Goal: Task Accomplishment & Management: Manage account settings

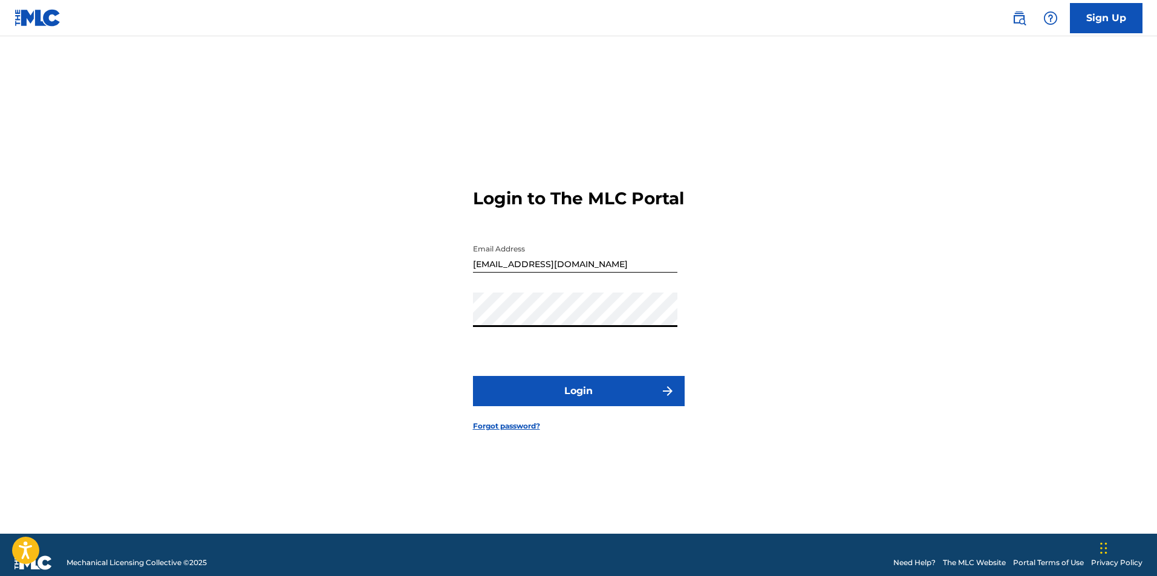
click at [395, 319] on div "Login to The MLC Portal Email Address [EMAIL_ADDRESS][DOMAIN_NAME] Password Log…" at bounding box center [578, 300] width 847 height 467
click at [605, 273] on input "[EMAIL_ADDRESS][DOMAIN_NAME]" at bounding box center [575, 255] width 204 height 34
click at [559, 406] on button "Login" at bounding box center [579, 391] width 212 height 30
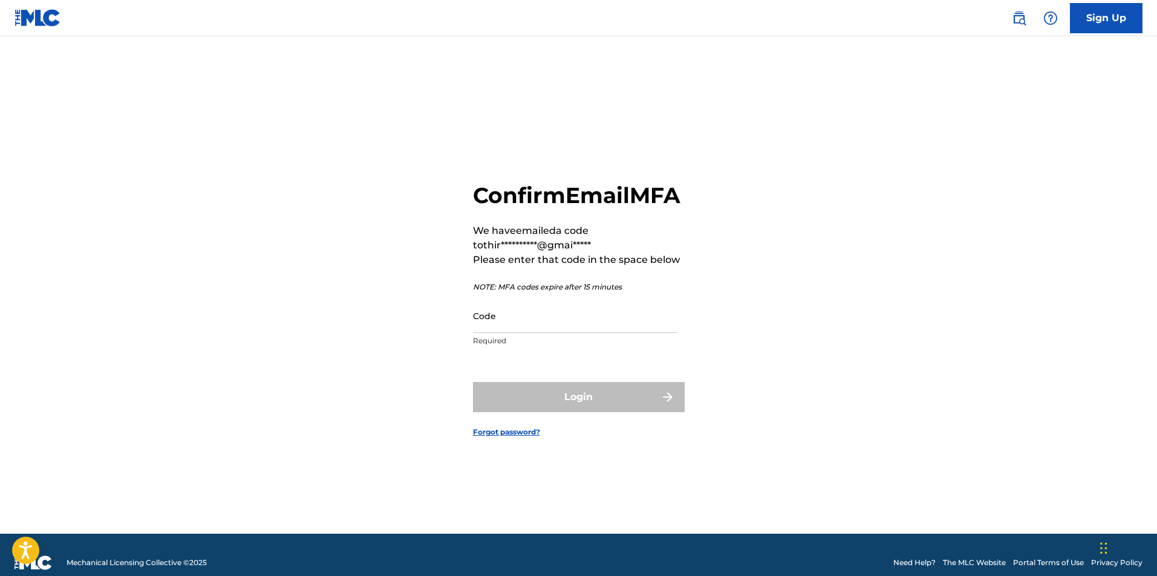
click at [560, 327] on input "Code" at bounding box center [575, 316] width 204 height 34
click at [511, 333] on input "Code" at bounding box center [575, 316] width 204 height 34
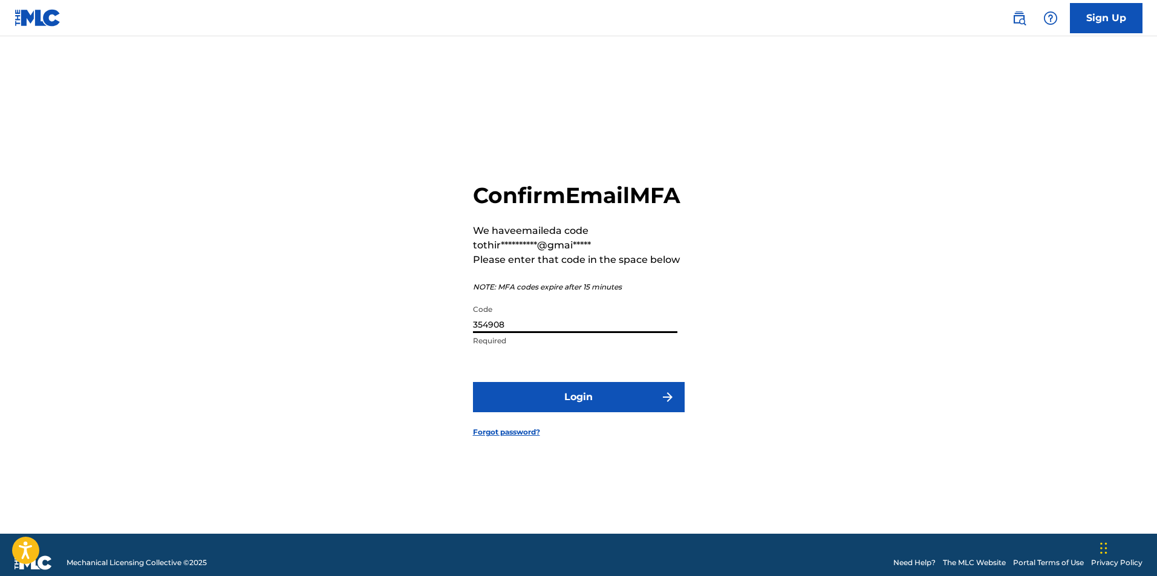
type input "354908"
click at [565, 411] on button "Login" at bounding box center [579, 397] width 212 height 30
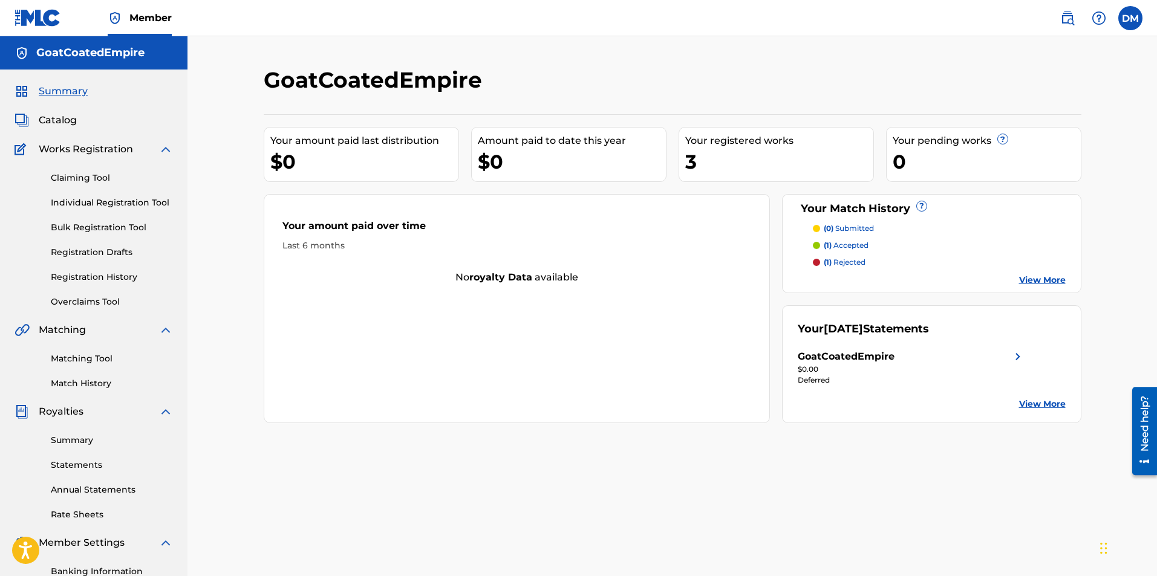
click at [84, 385] on link "Match History" at bounding box center [112, 383] width 122 height 13
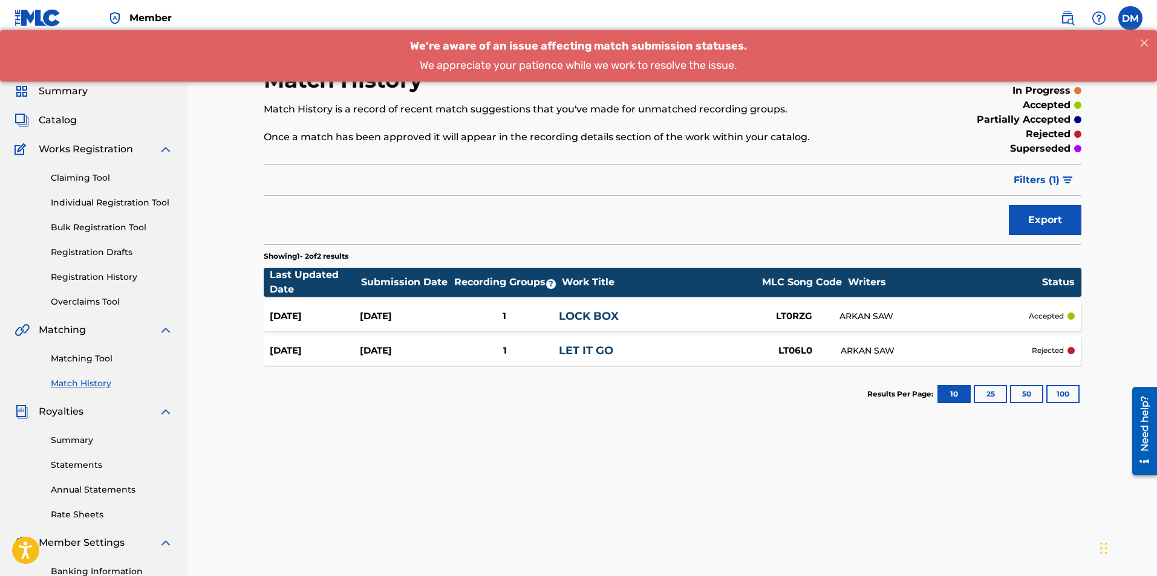
click at [62, 119] on span "Catalog" at bounding box center [58, 120] width 38 height 15
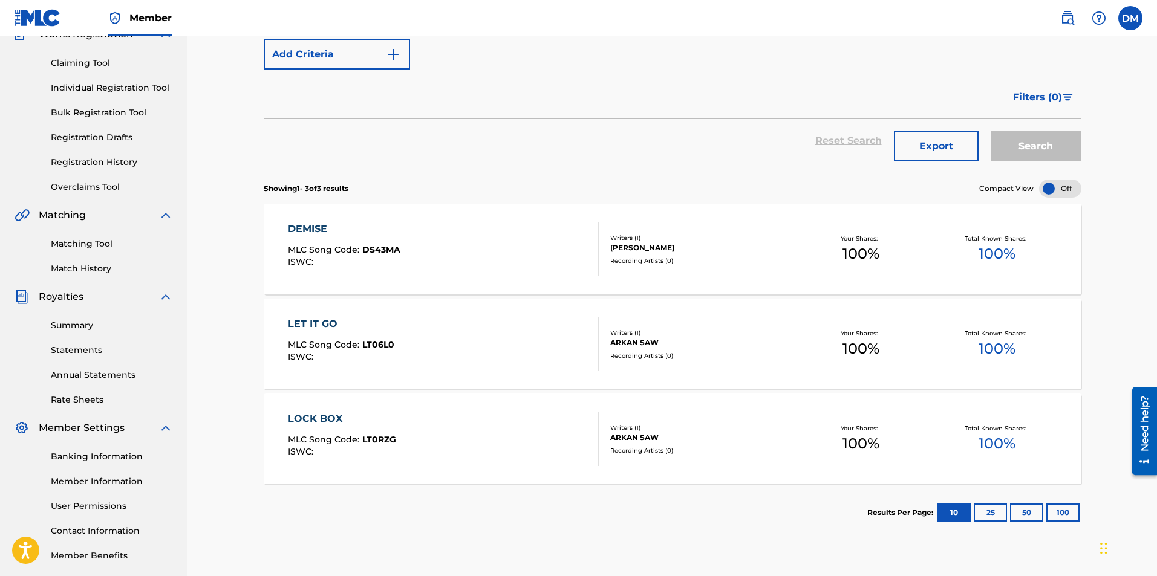
scroll to position [113, 0]
click at [115, 166] on link "Registration History" at bounding box center [112, 164] width 122 height 13
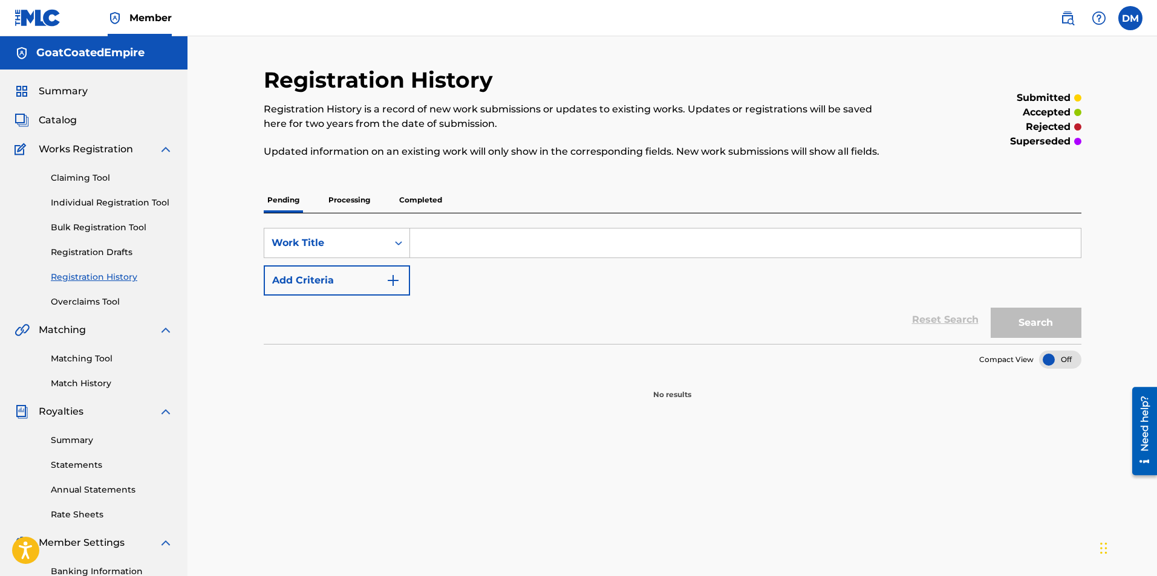
click at [417, 209] on p "Completed" at bounding box center [420, 199] width 50 height 25
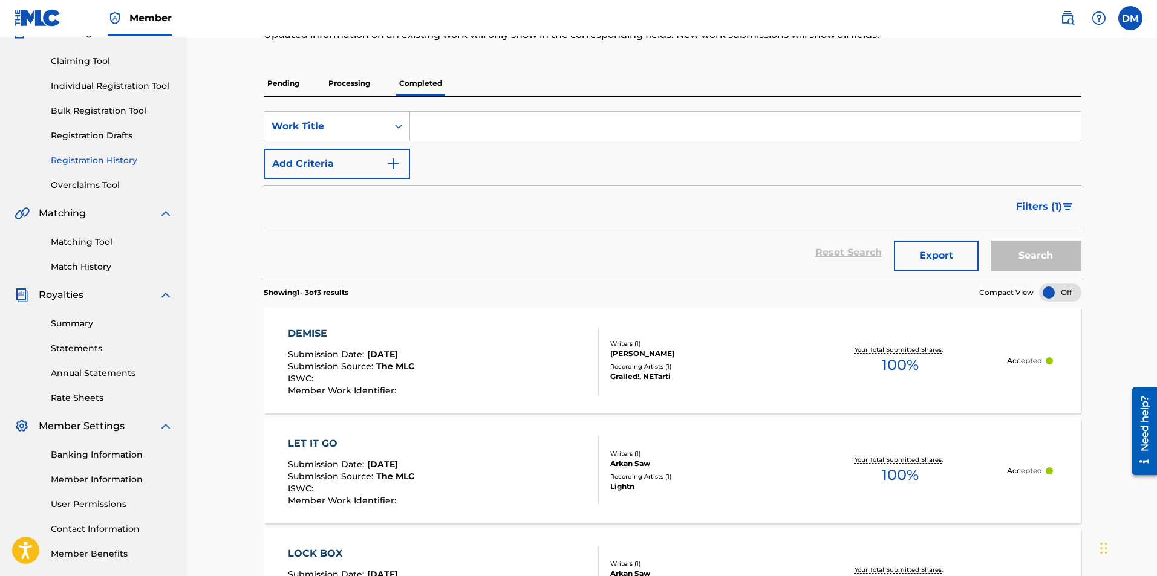
scroll to position [127, 0]
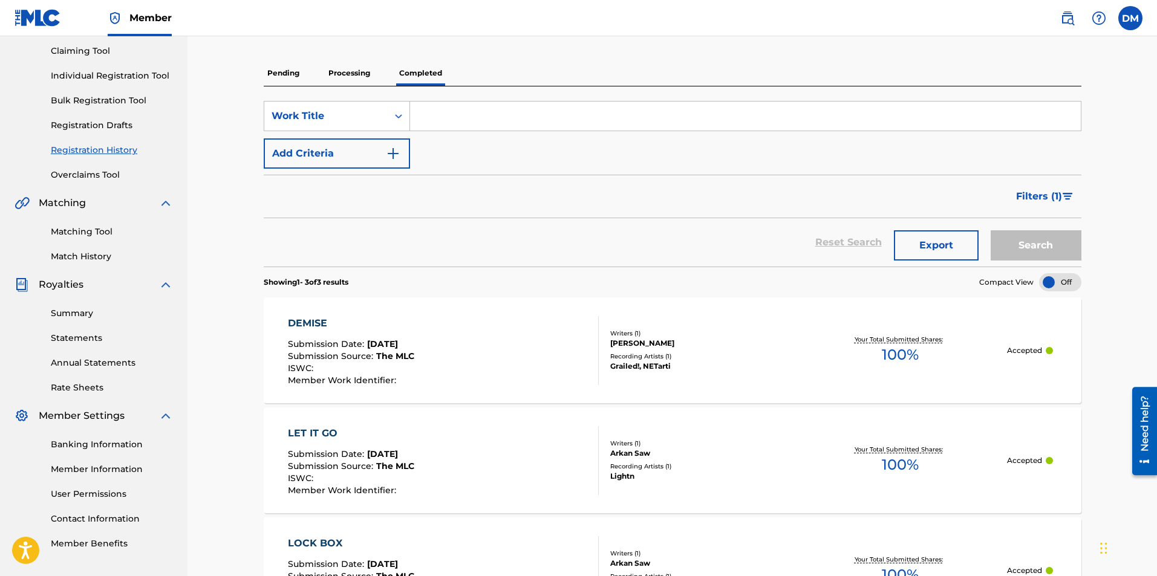
click at [85, 310] on link "Summary" at bounding box center [112, 313] width 122 height 13
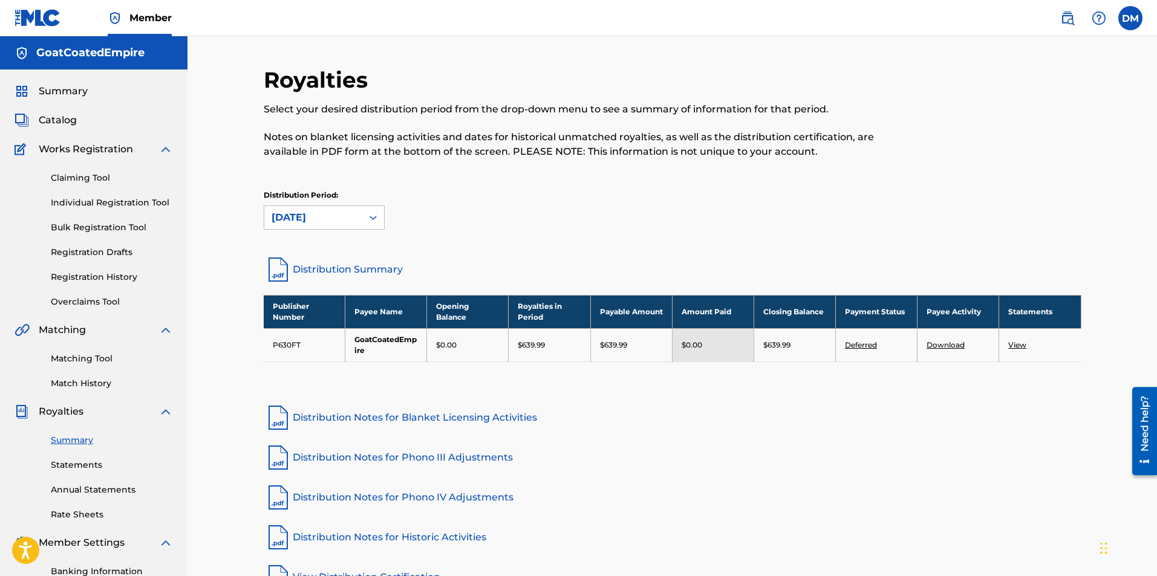
click at [90, 466] on link "Statements" at bounding box center [112, 465] width 122 height 13
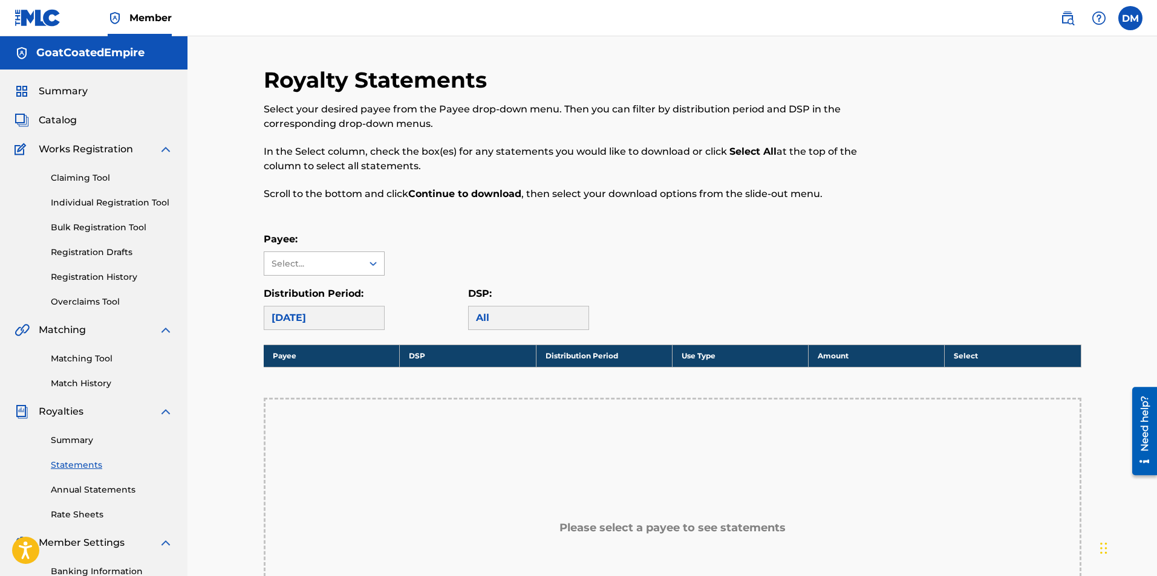
click at [327, 260] on div "Select..." at bounding box center [313, 264] width 82 height 13
click at [310, 287] on div "GoatCoatedEmpire" at bounding box center [324, 291] width 120 height 30
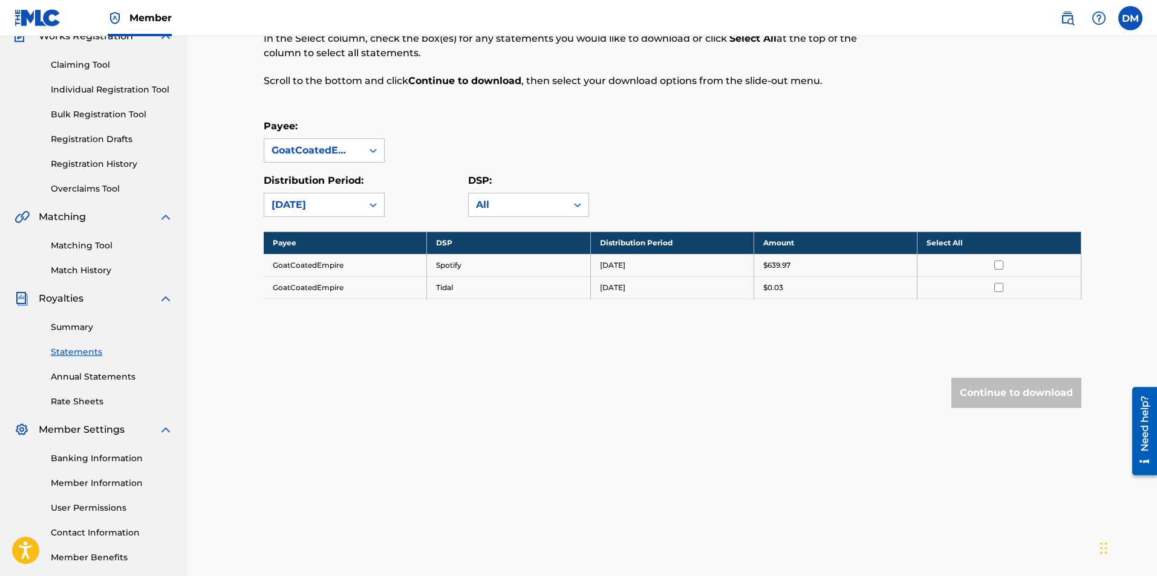
scroll to position [121, 0]
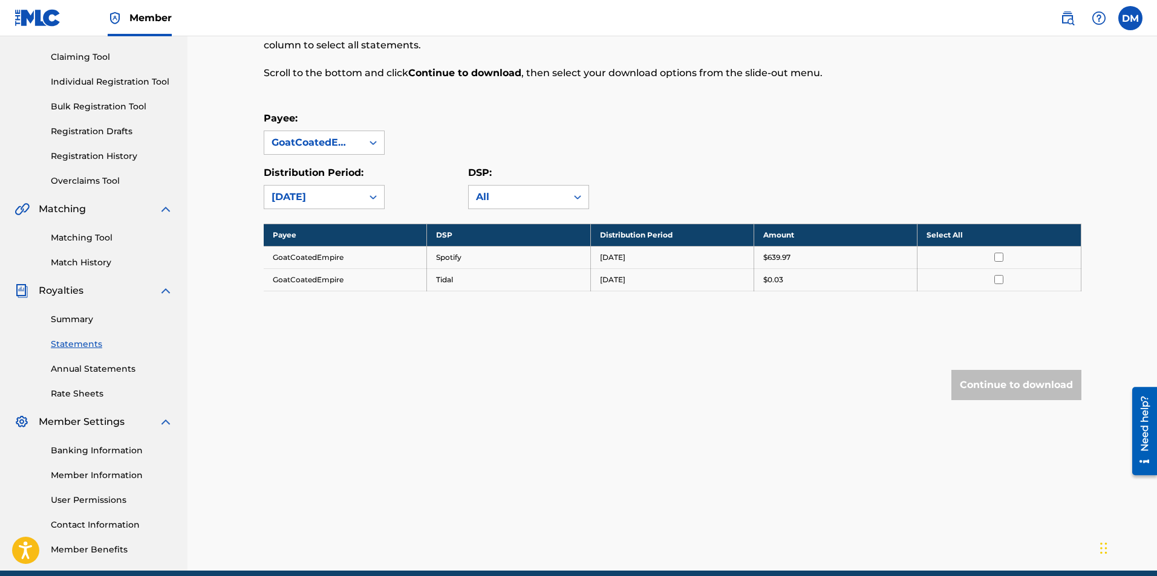
click at [115, 451] on link "Banking Information" at bounding box center [112, 450] width 122 height 13
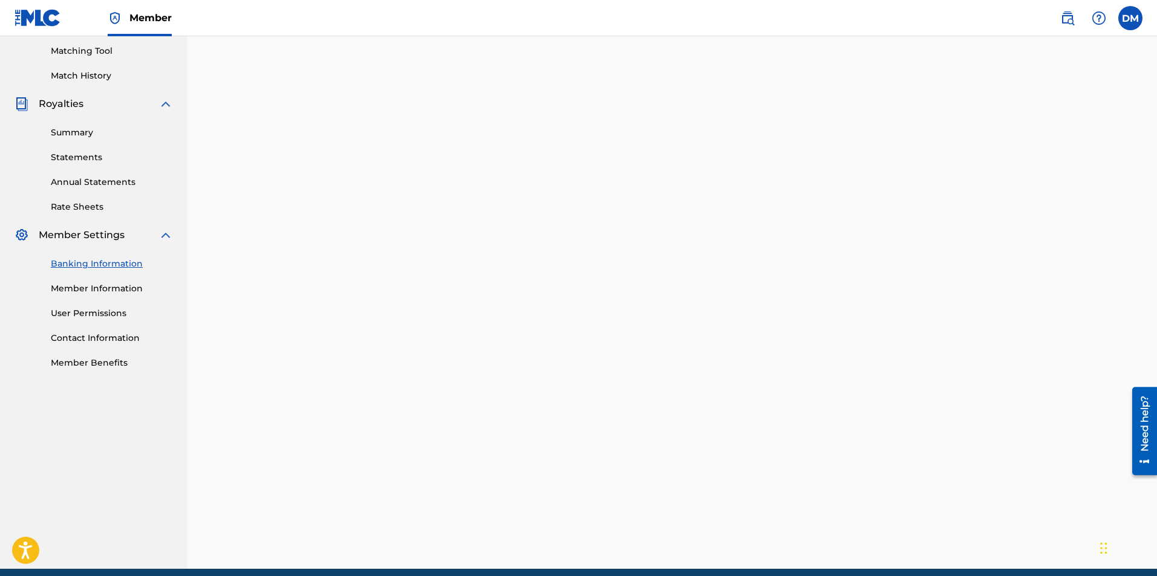
scroll to position [174, 0]
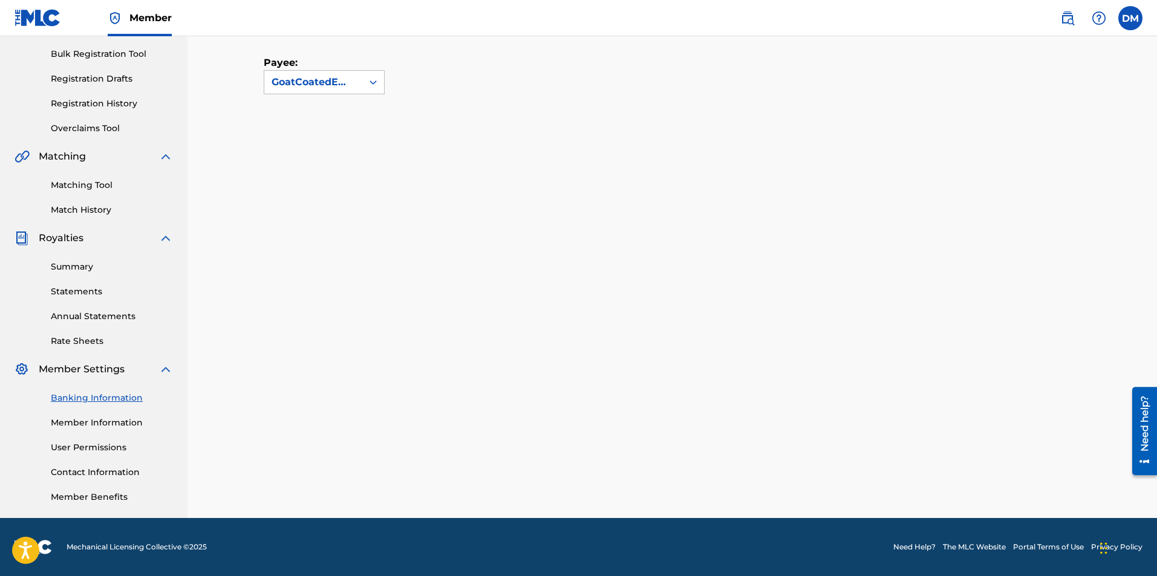
click at [105, 395] on link "Banking Information" at bounding box center [112, 398] width 122 height 13
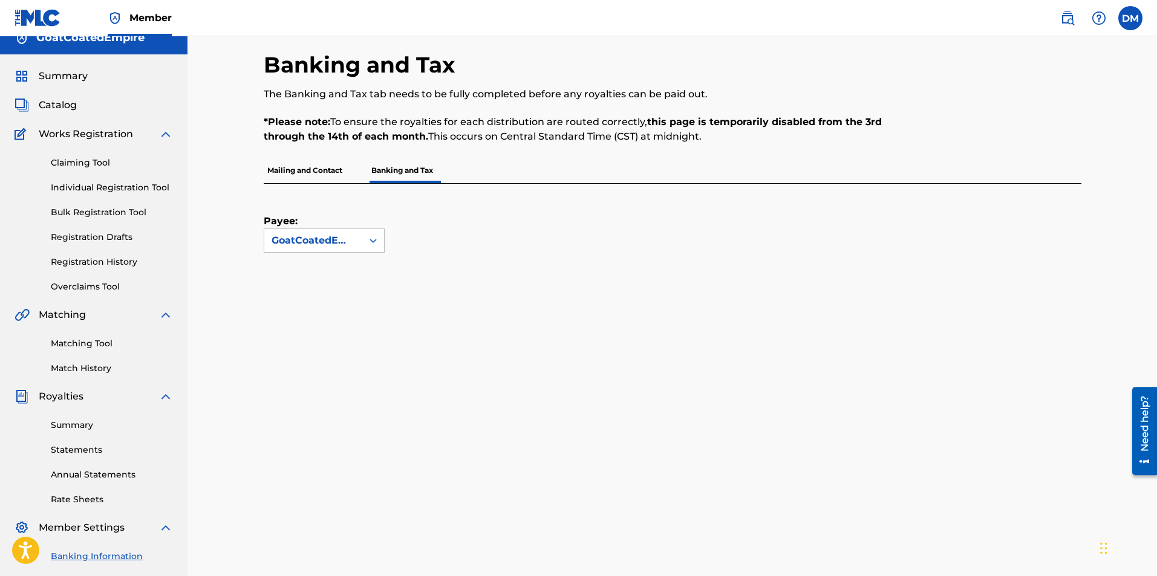
scroll to position [0, 0]
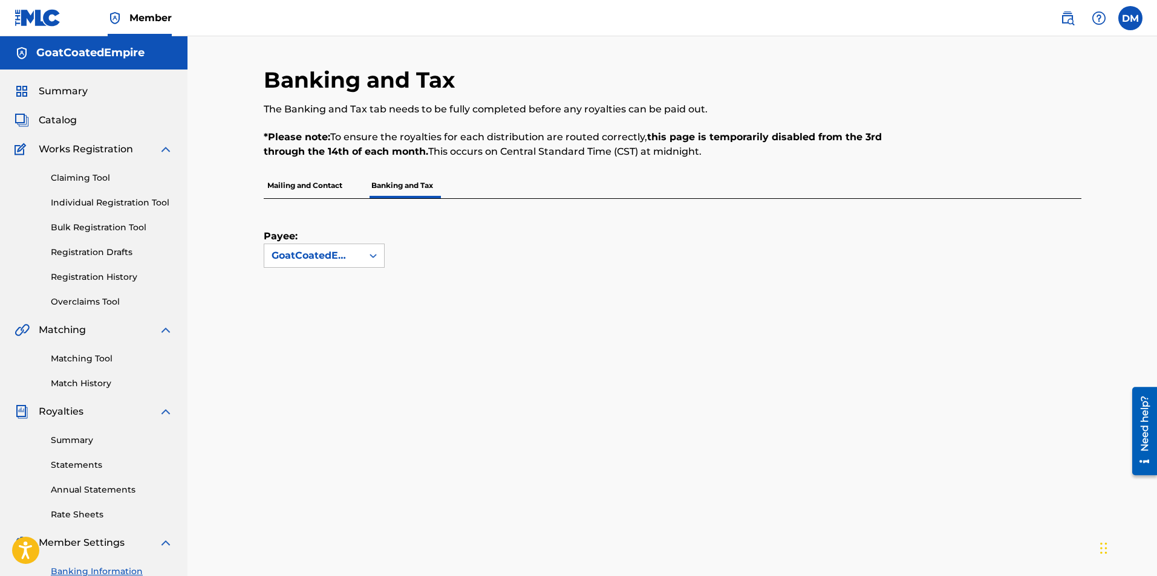
click at [400, 182] on p "Banking and Tax" at bounding box center [402, 185] width 69 height 25
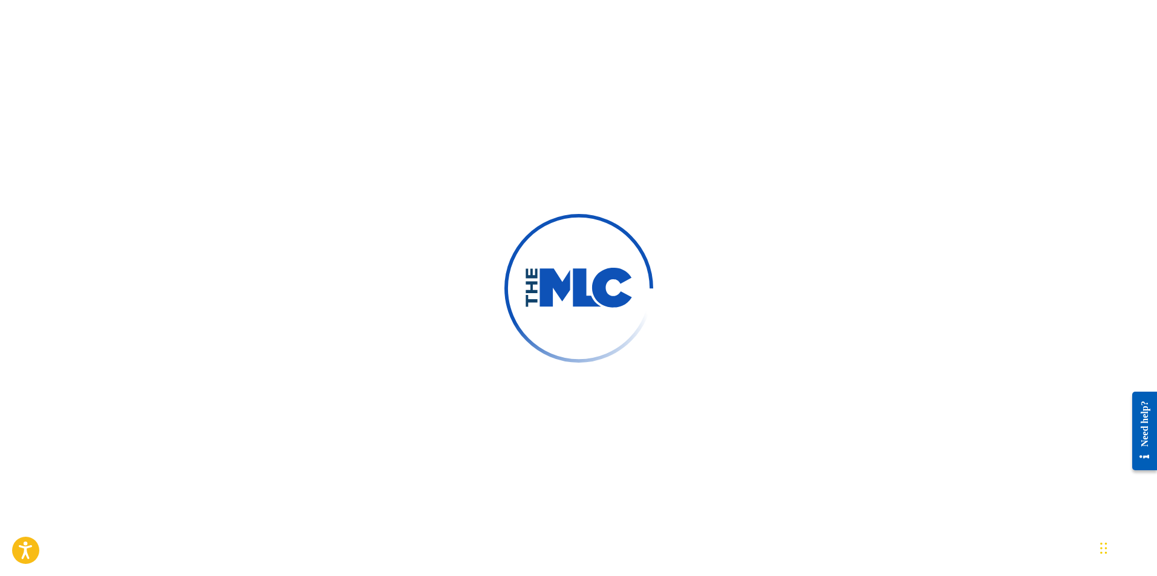
scroll to position [181, 0]
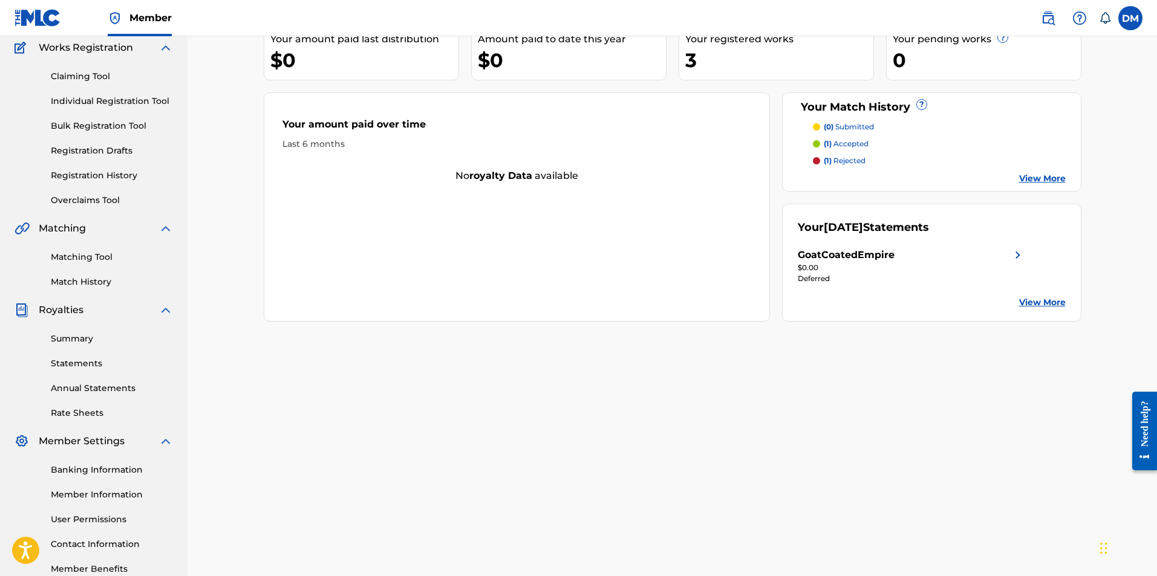
scroll to position [121, 0]
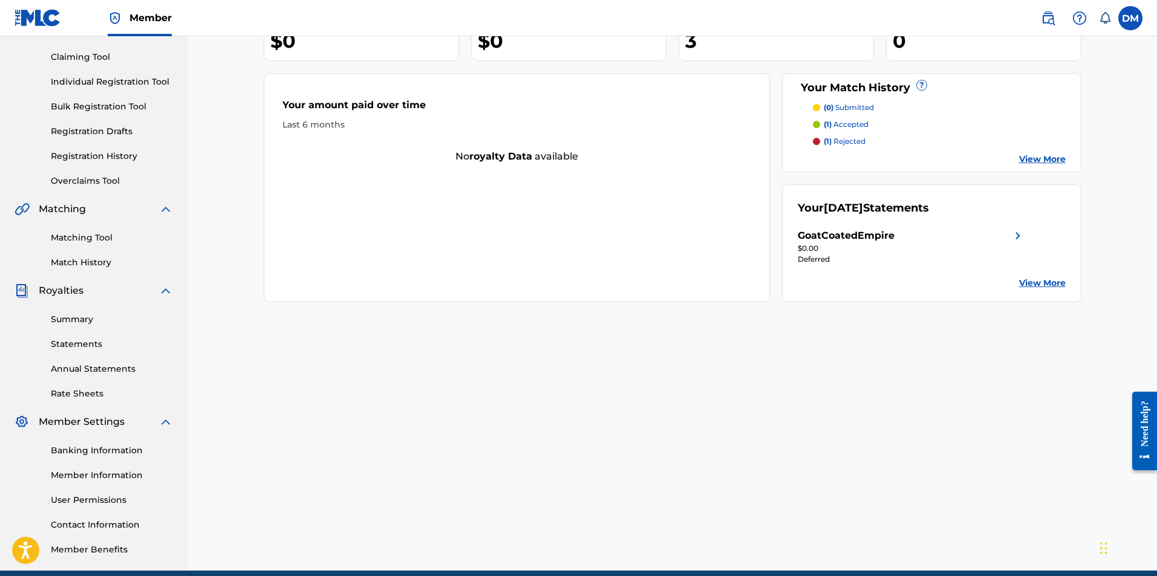
click at [104, 451] on link "Banking Information" at bounding box center [112, 450] width 122 height 13
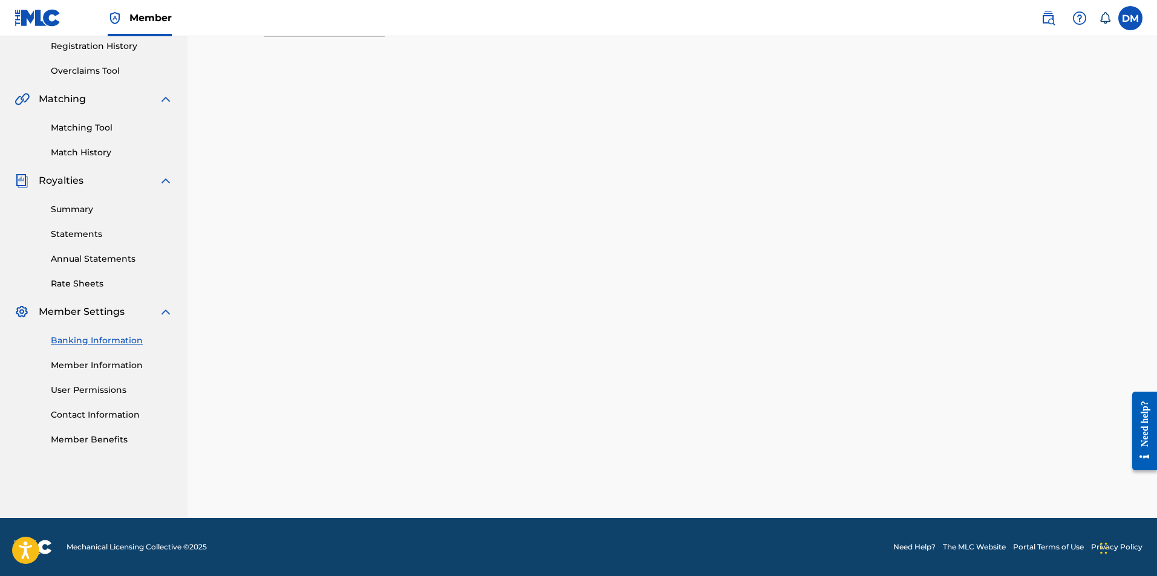
scroll to position [174, 0]
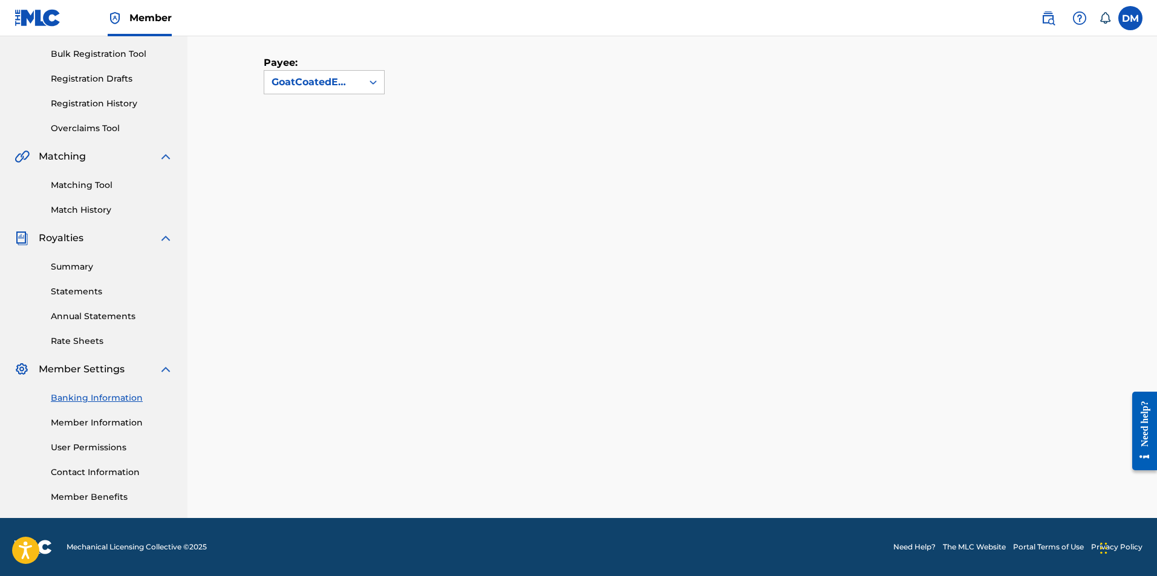
click at [88, 397] on link "Banking Information" at bounding box center [112, 398] width 122 height 13
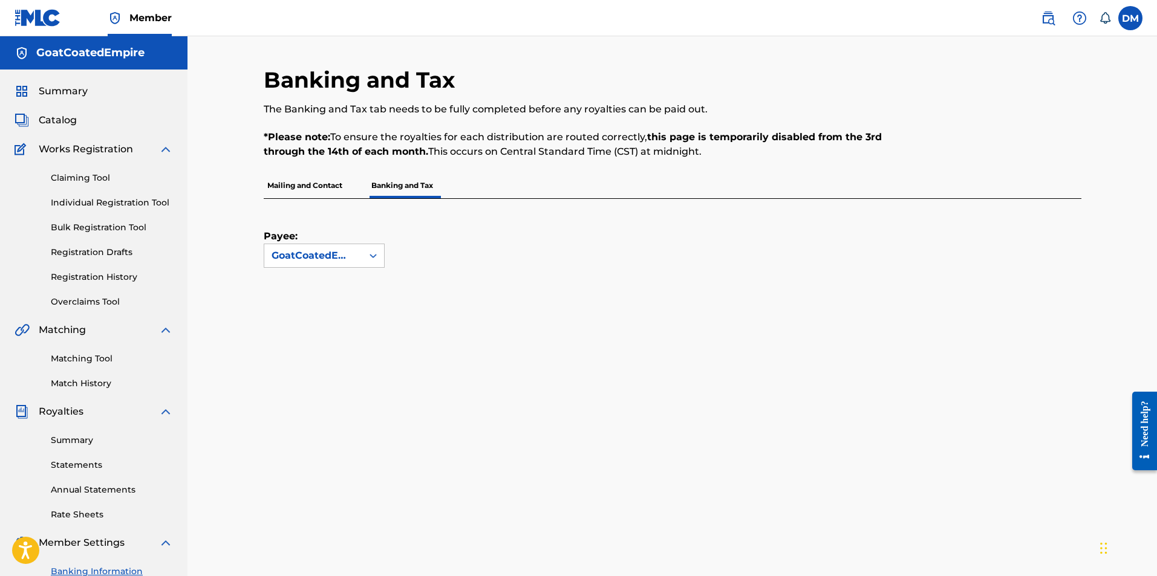
click at [57, 444] on link "Summary" at bounding box center [112, 440] width 122 height 13
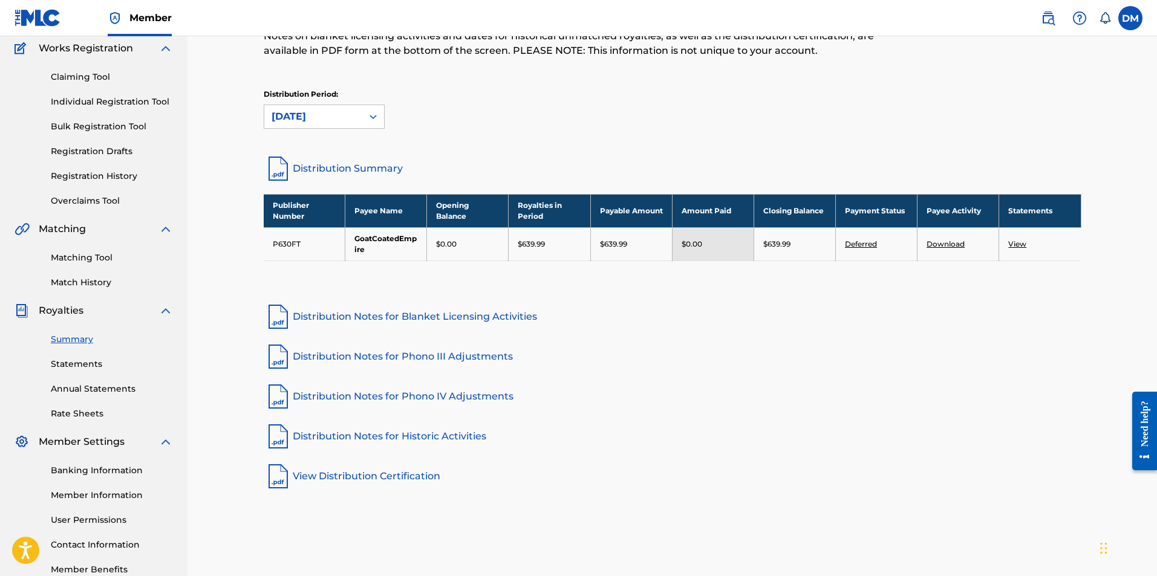
scroll to position [121, 0]
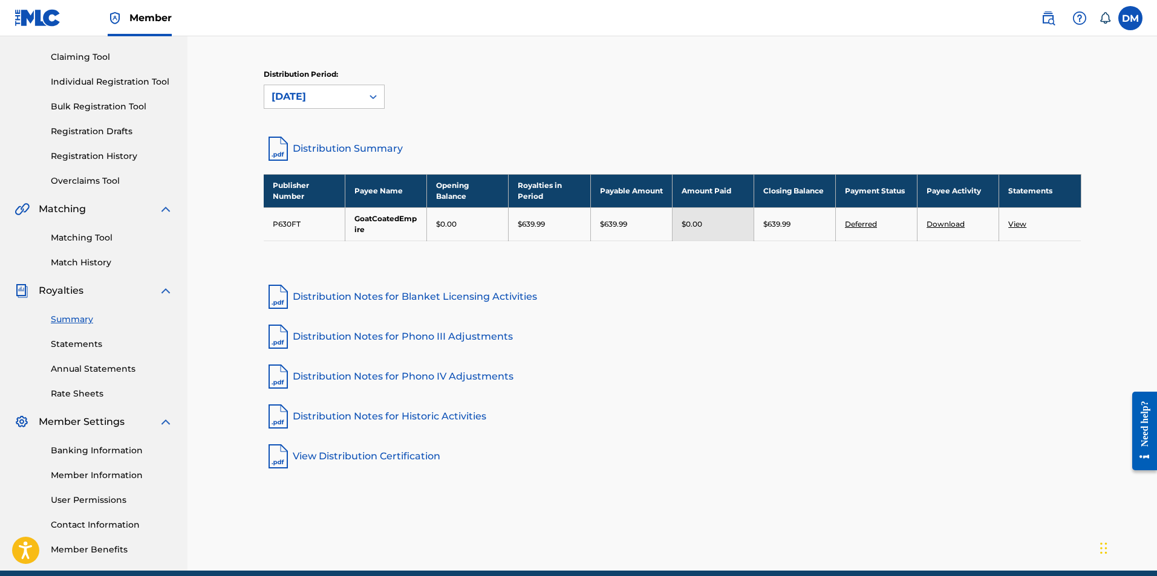
click at [118, 449] on link "Banking Information" at bounding box center [112, 450] width 122 height 13
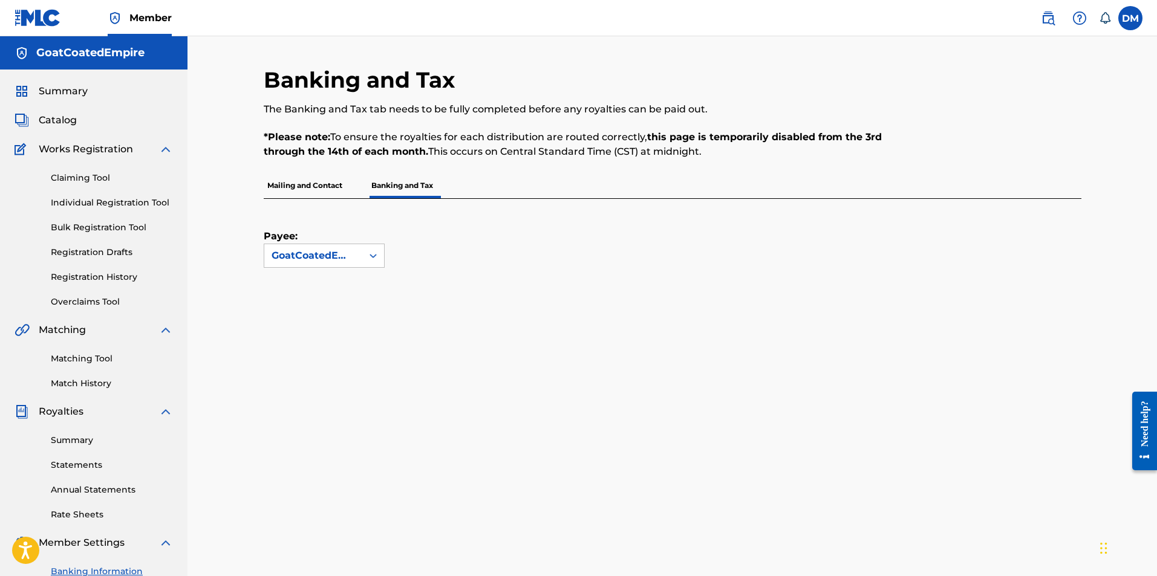
click at [63, 117] on span "Catalog" at bounding box center [58, 120] width 38 height 15
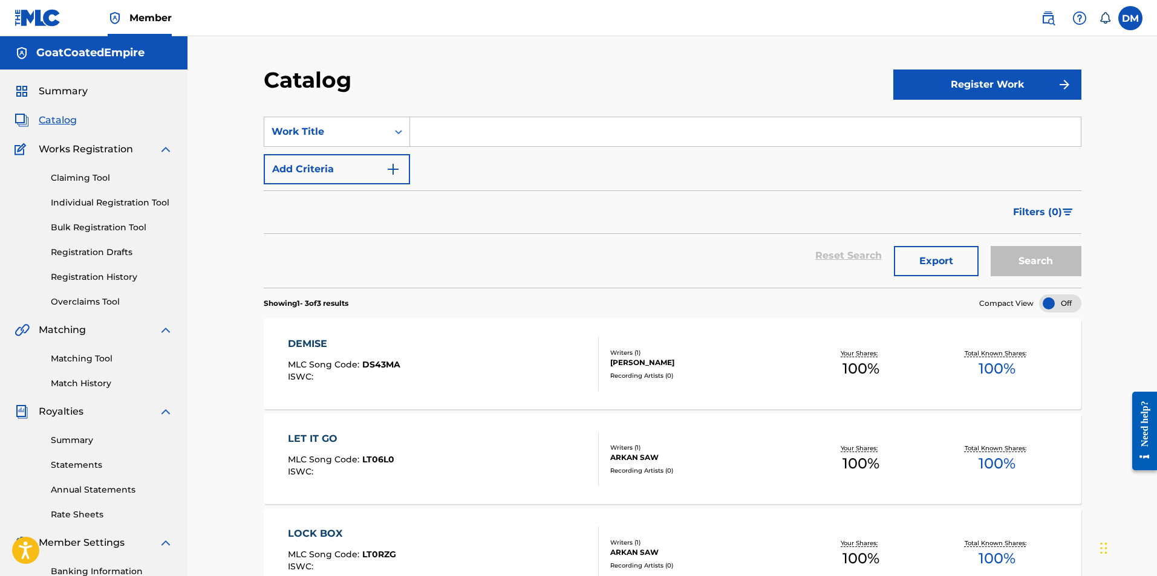
click at [48, 94] on span "Summary" at bounding box center [63, 91] width 49 height 15
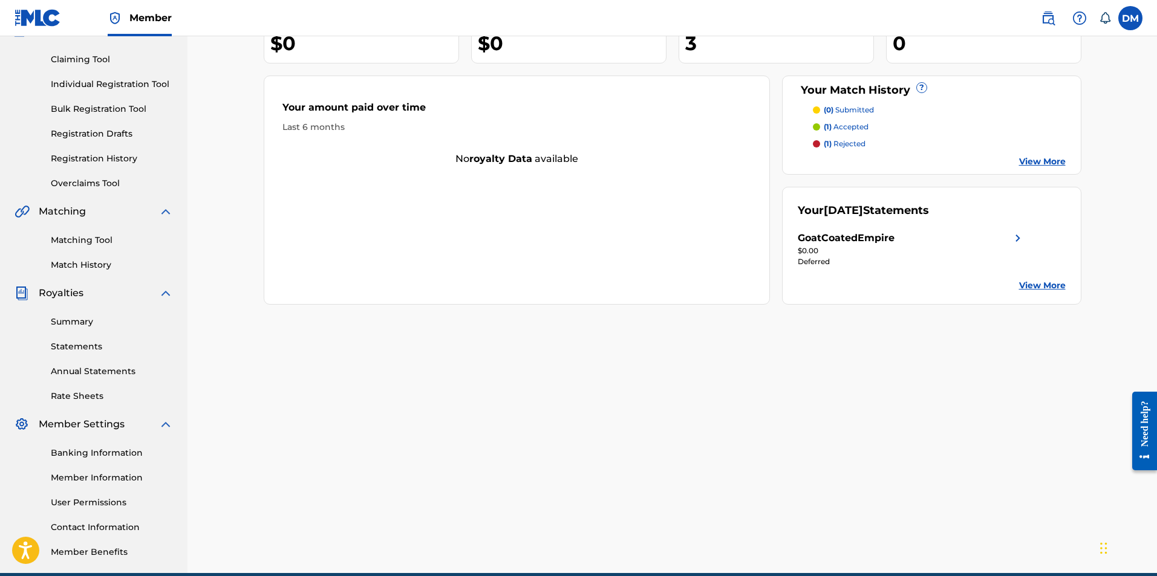
scroll to position [121, 0]
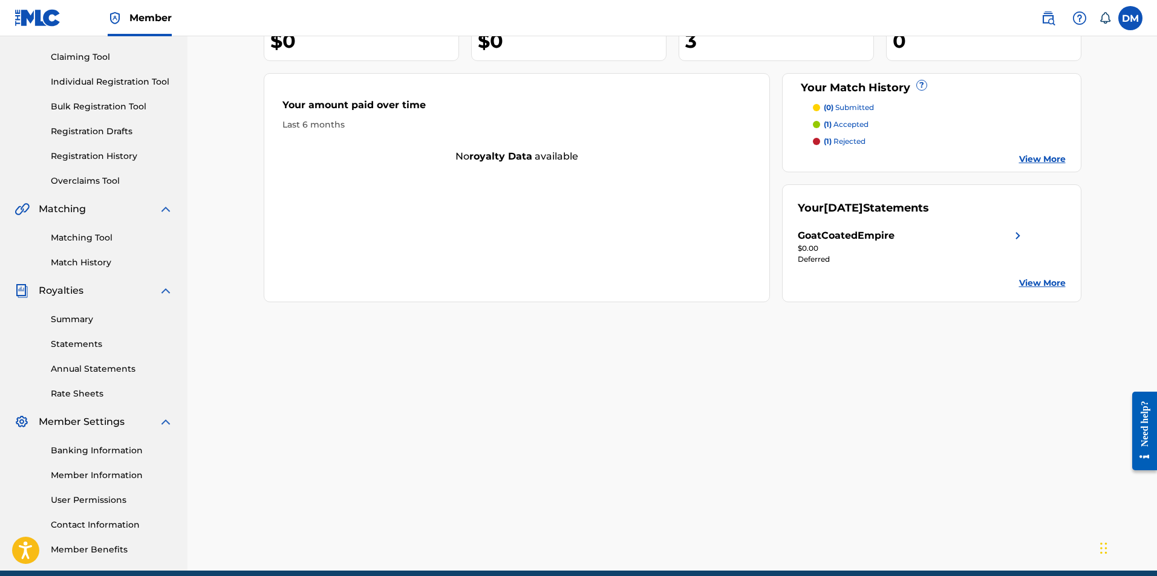
click at [133, 475] on link "Member Information" at bounding box center [112, 475] width 122 height 13
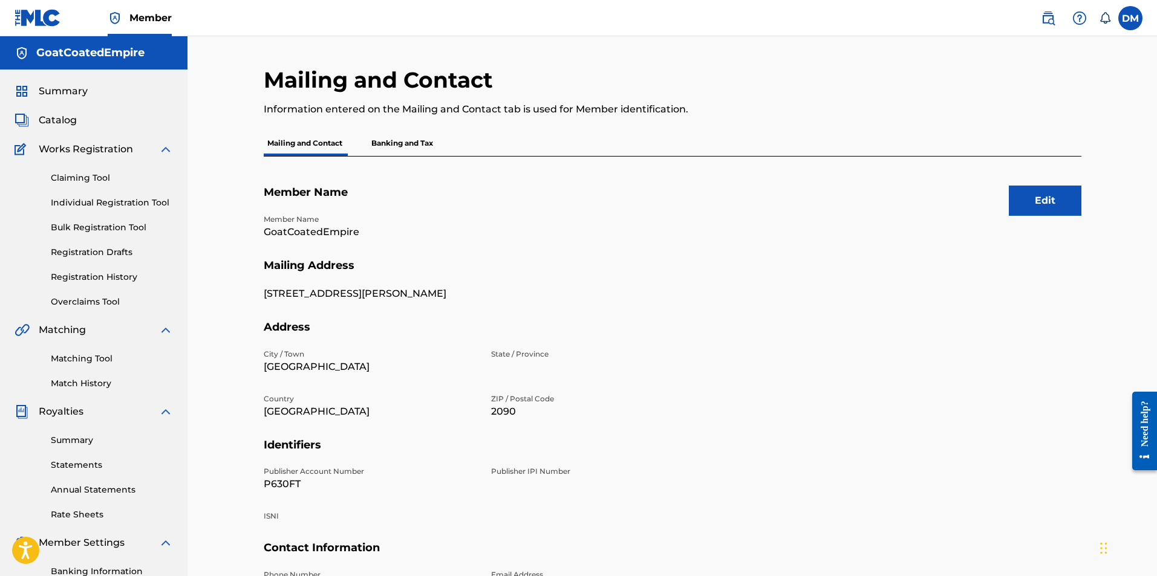
click at [405, 137] on p "Banking and Tax" at bounding box center [402, 143] width 69 height 25
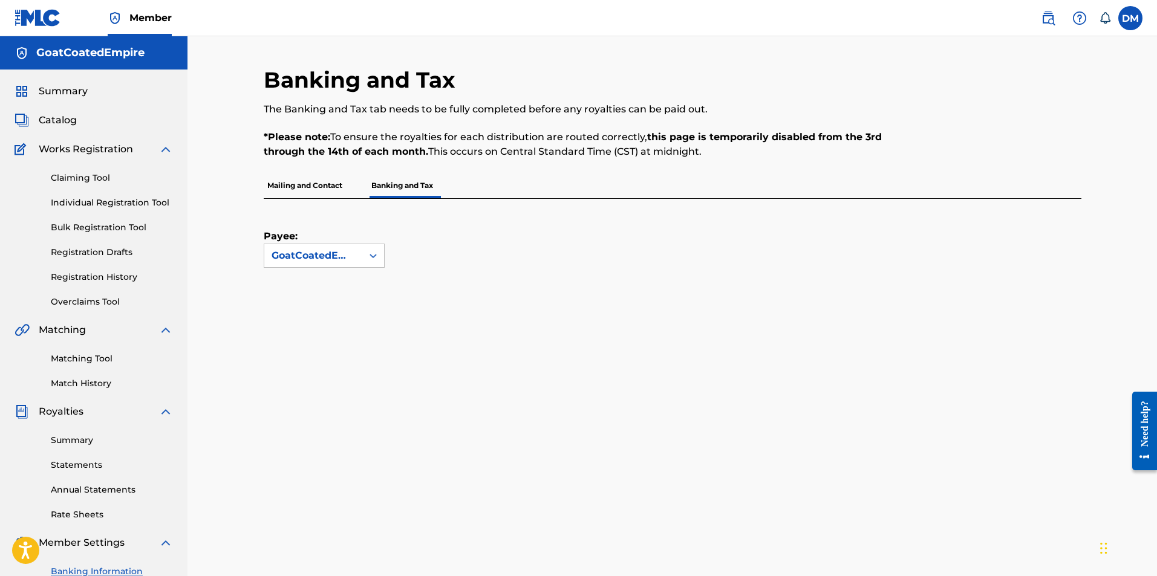
click at [1134, 13] on label at bounding box center [1130, 18] width 24 height 24
click at [1130, 18] on input "DM Dumoluhle Arnold Blessing Moyo third3y3zombie@gmail.com Notification Prefere…" at bounding box center [1130, 18] width 0 height 0
click at [1018, 167] on p "Log out" at bounding box center [1013, 171] width 28 height 11
click at [1130, 18] on input "DM Dumoluhle Arnold Blessing Moyo third3y3zombie@gmail.com Notification Prefere…" at bounding box center [1130, 18] width 0 height 0
